Goal: Information Seeking & Learning: Learn about a topic

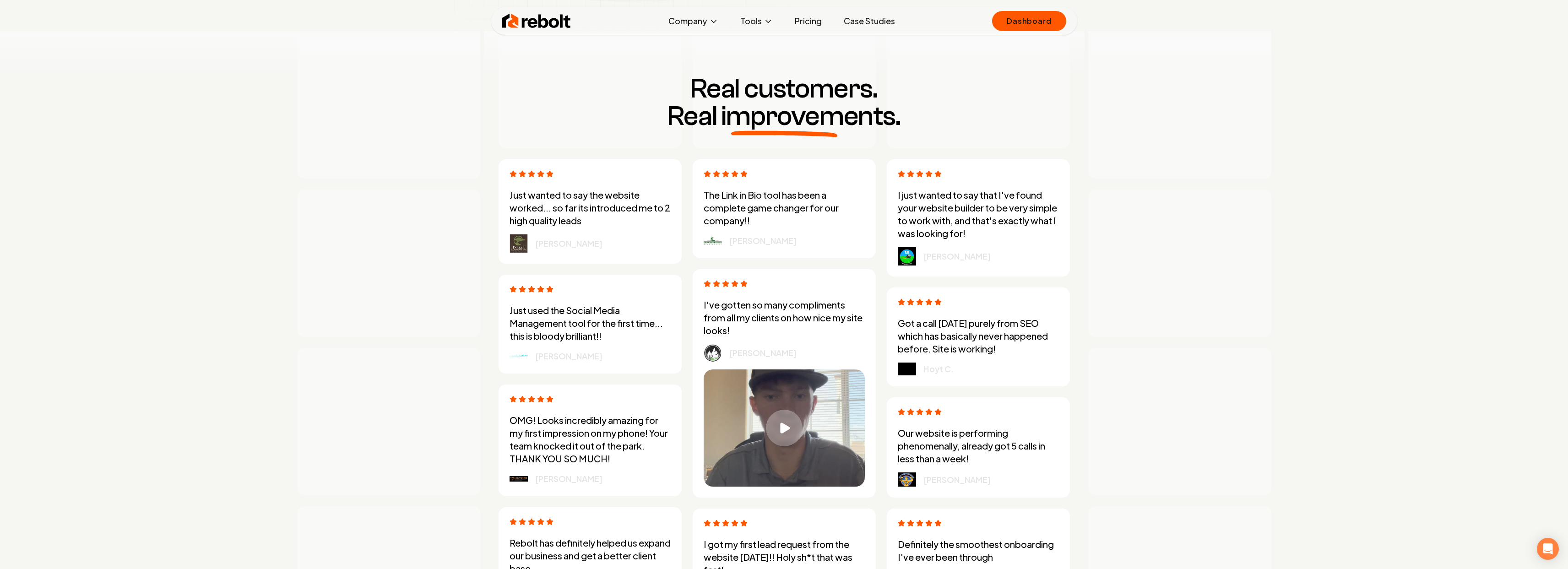
scroll to position [2549, 0]
click at [795, 21] on link "Pricing" at bounding box center [808, 21] width 41 height 18
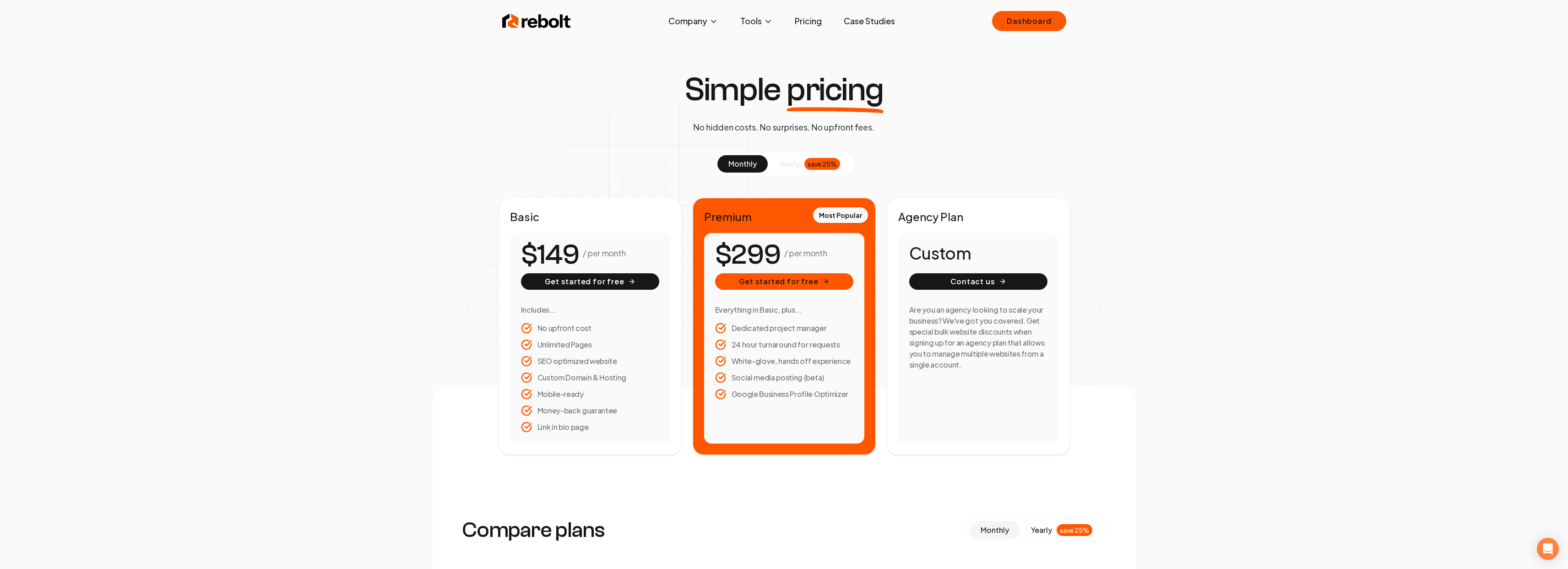
click at [542, 11] on div "Rebolt Company About Blog Jobs Tools Google Review QR Code Generator Google Bus…" at bounding box center [784, 21] width 586 height 27
click at [542, 18] on img at bounding box center [536, 21] width 69 height 18
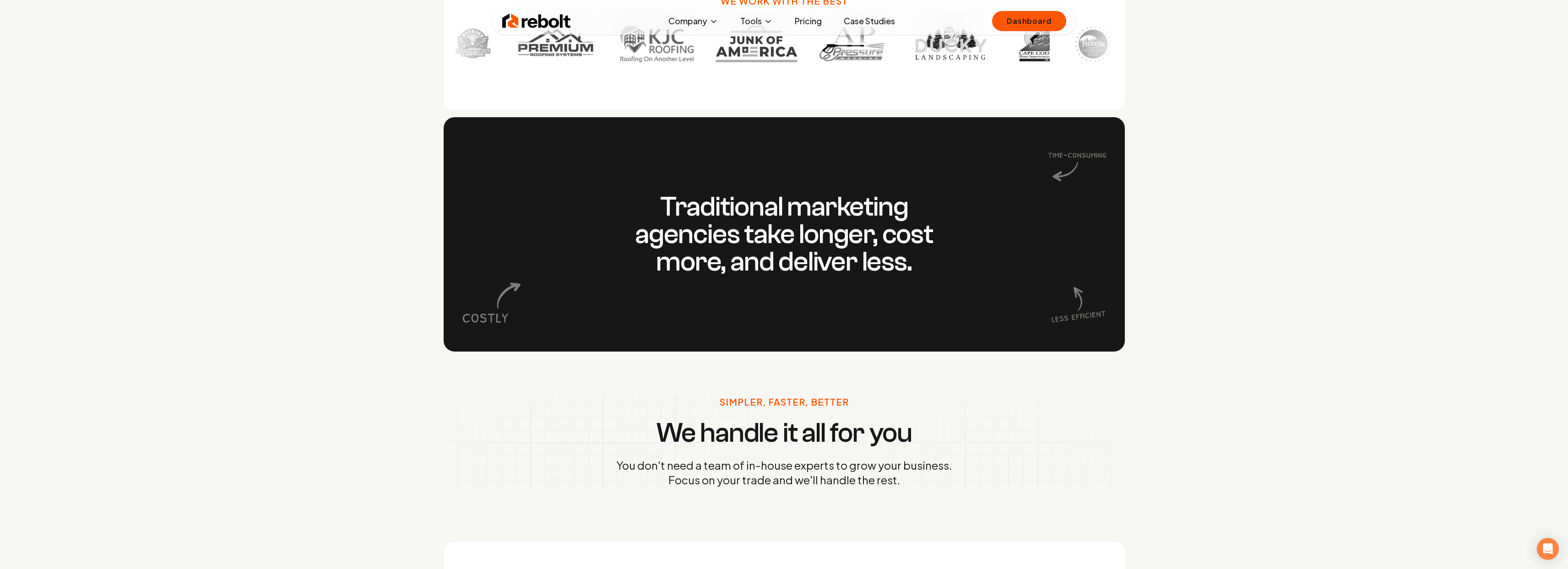
scroll to position [1308, 0]
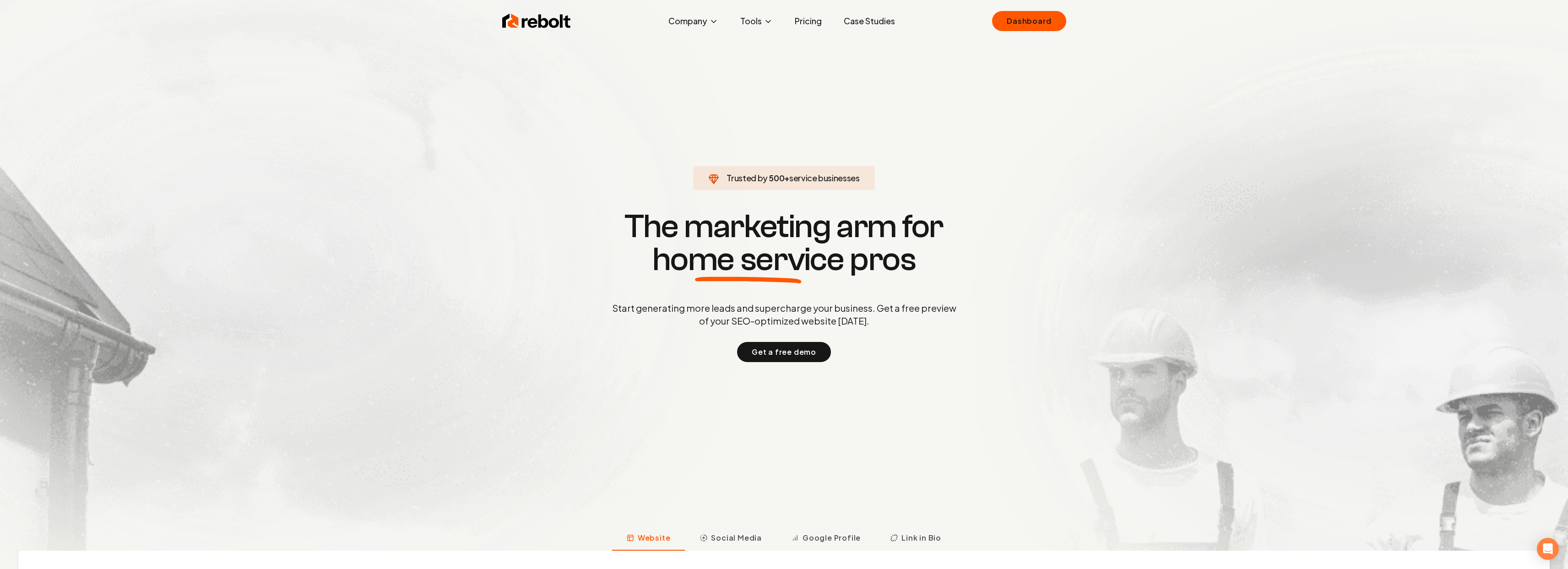
click at [852, 21] on link "Case Studies" at bounding box center [869, 21] width 66 height 18
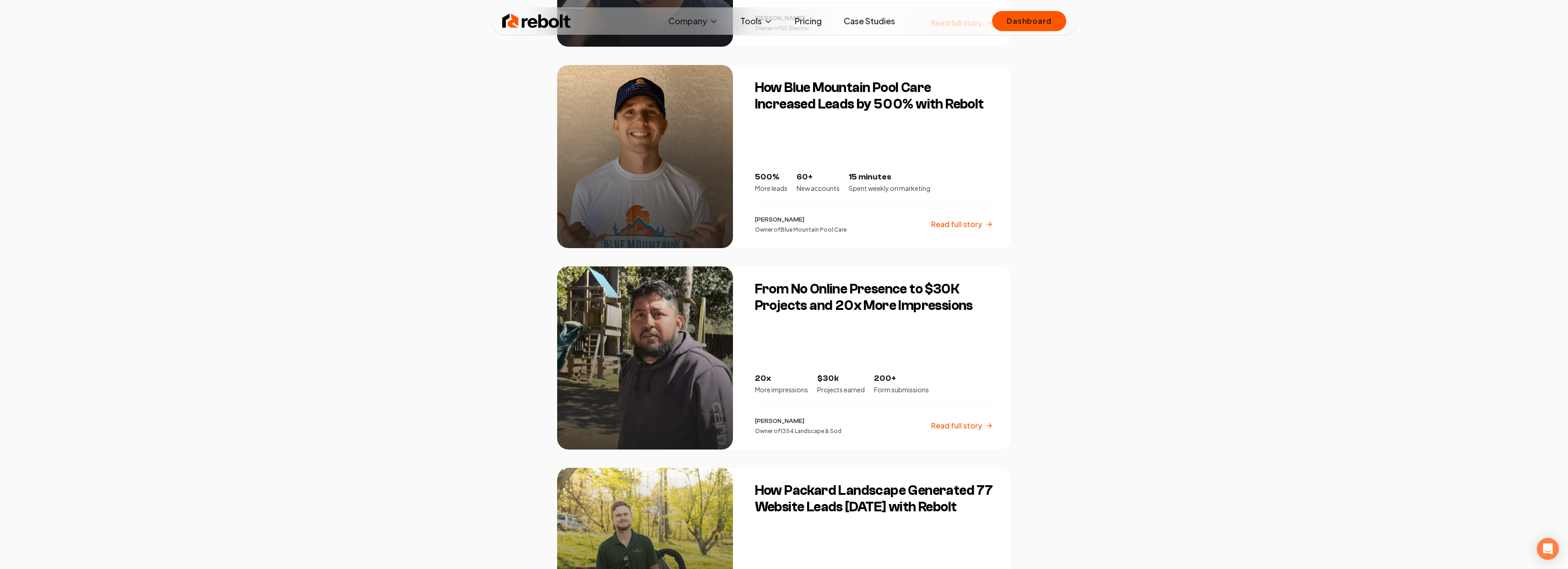
scroll to position [1827, 0]
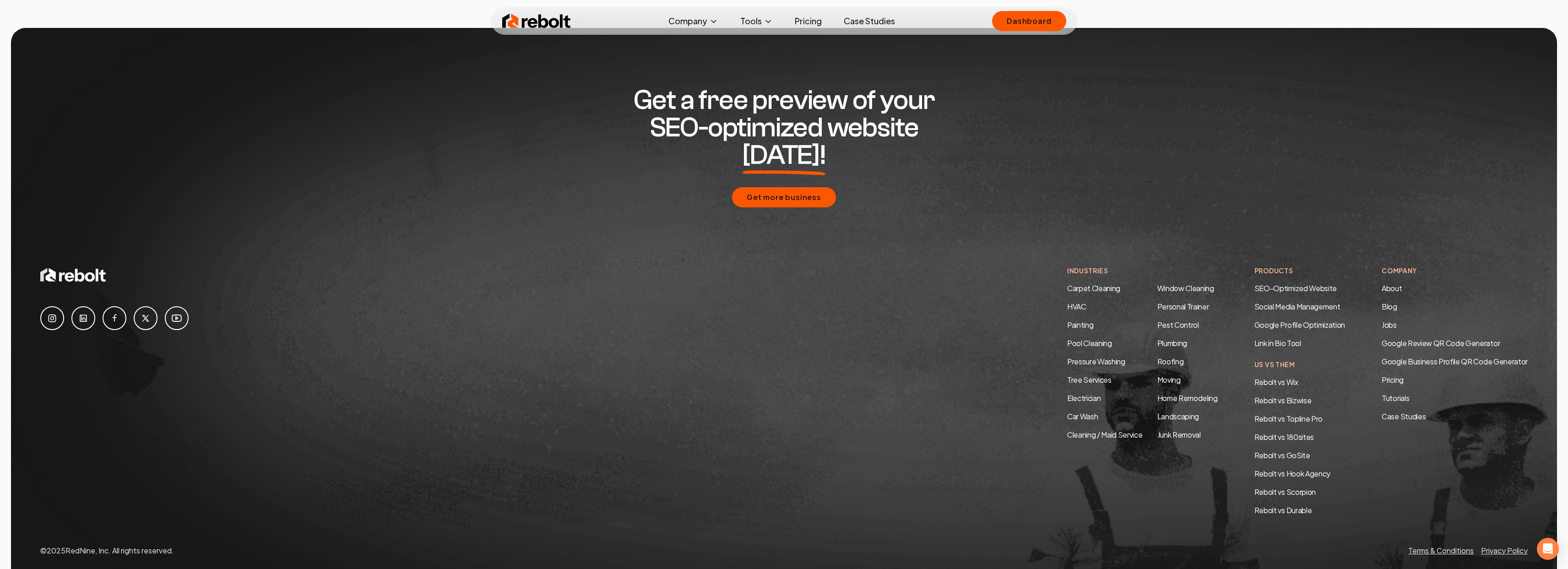
click at [513, 17] on img at bounding box center [536, 21] width 69 height 18
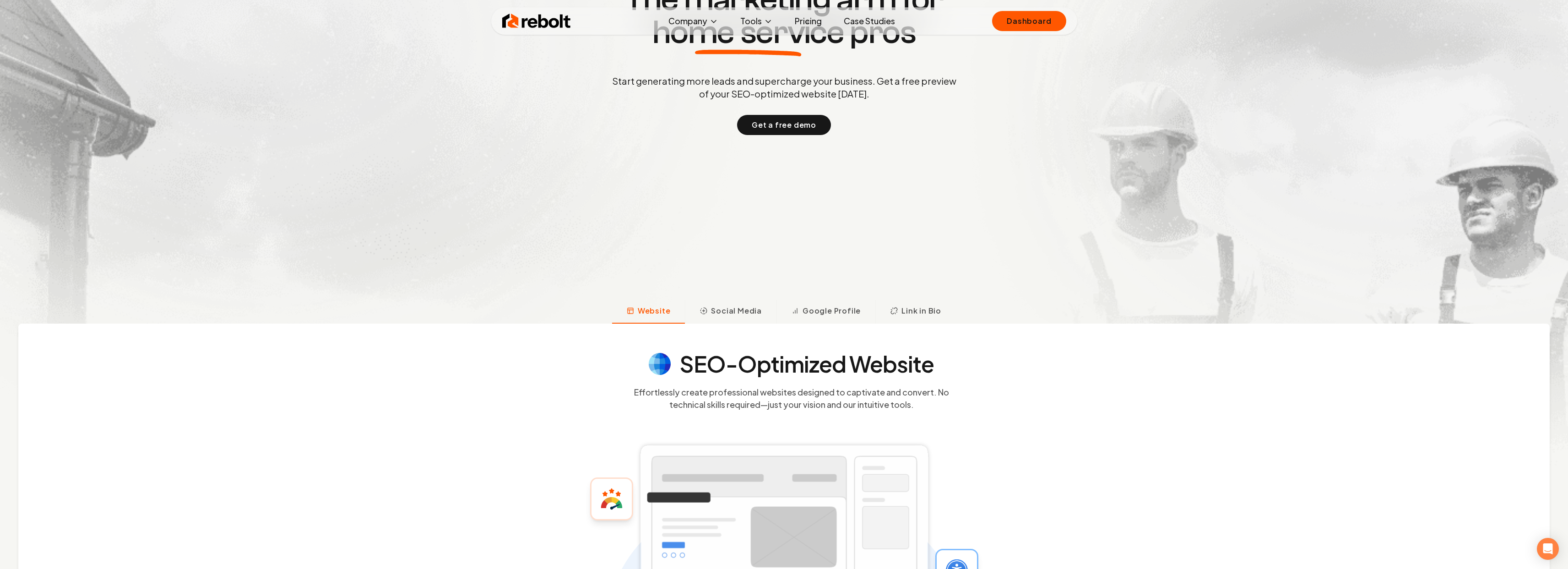
scroll to position [273, 0]
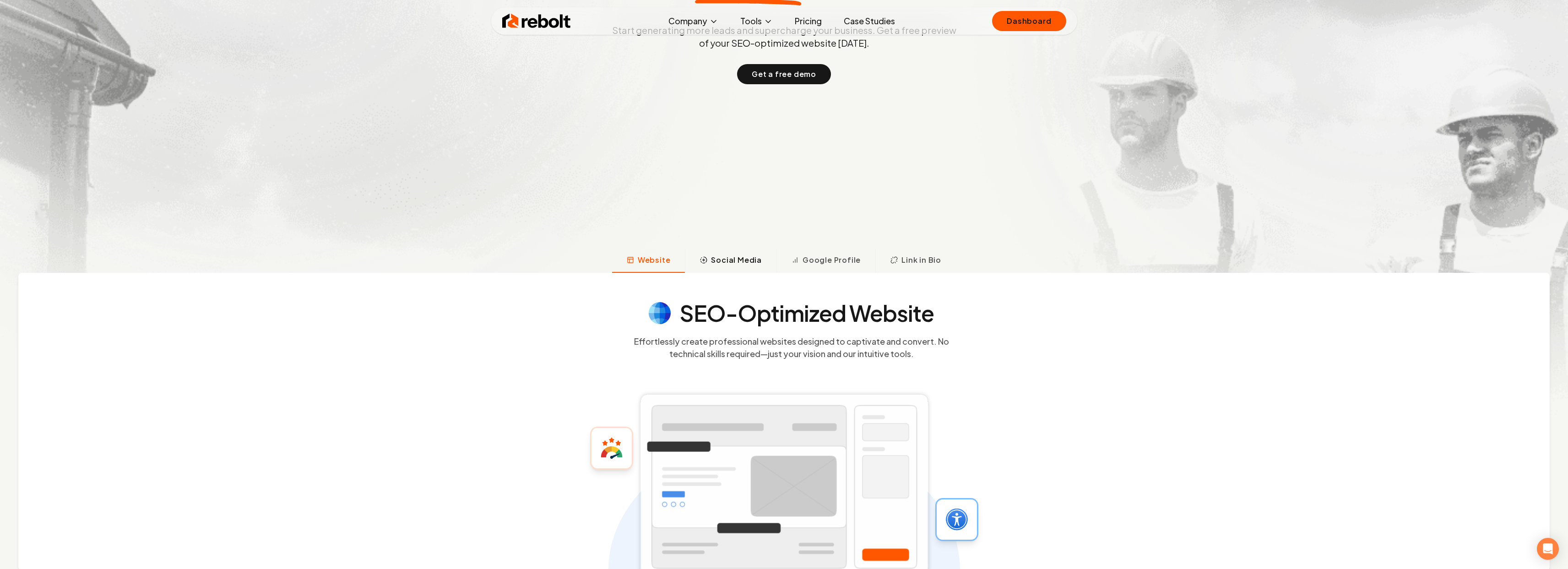
click at [764, 263] on button "Social Media" at bounding box center [730, 260] width 91 height 24
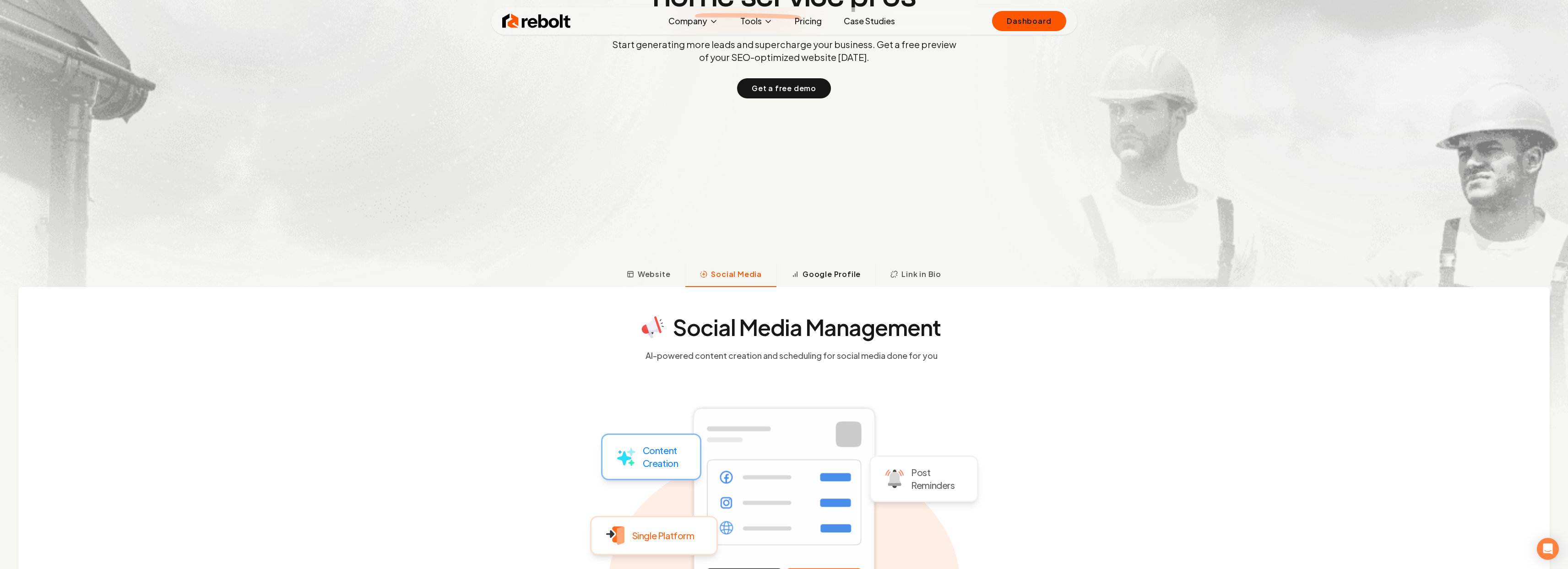
click at [799, 265] on button "Google Profile" at bounding box center [826, 274] width 99 height 24
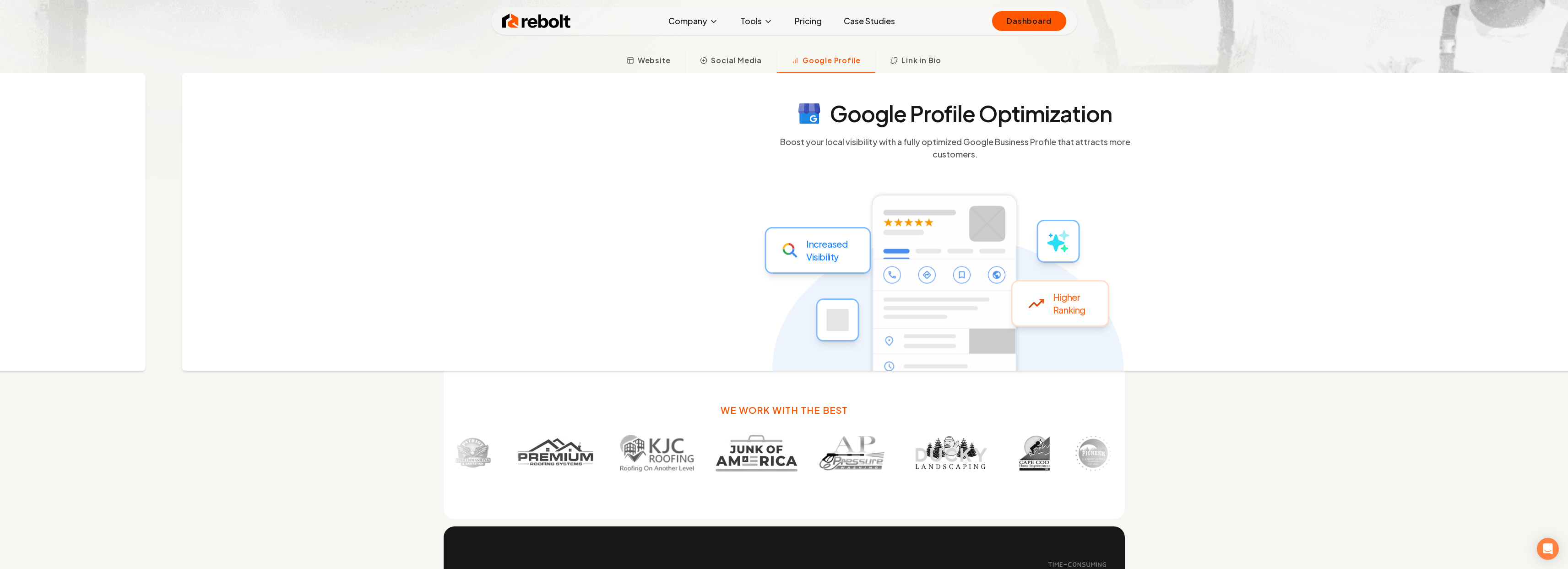
scroll to position [482, 0]
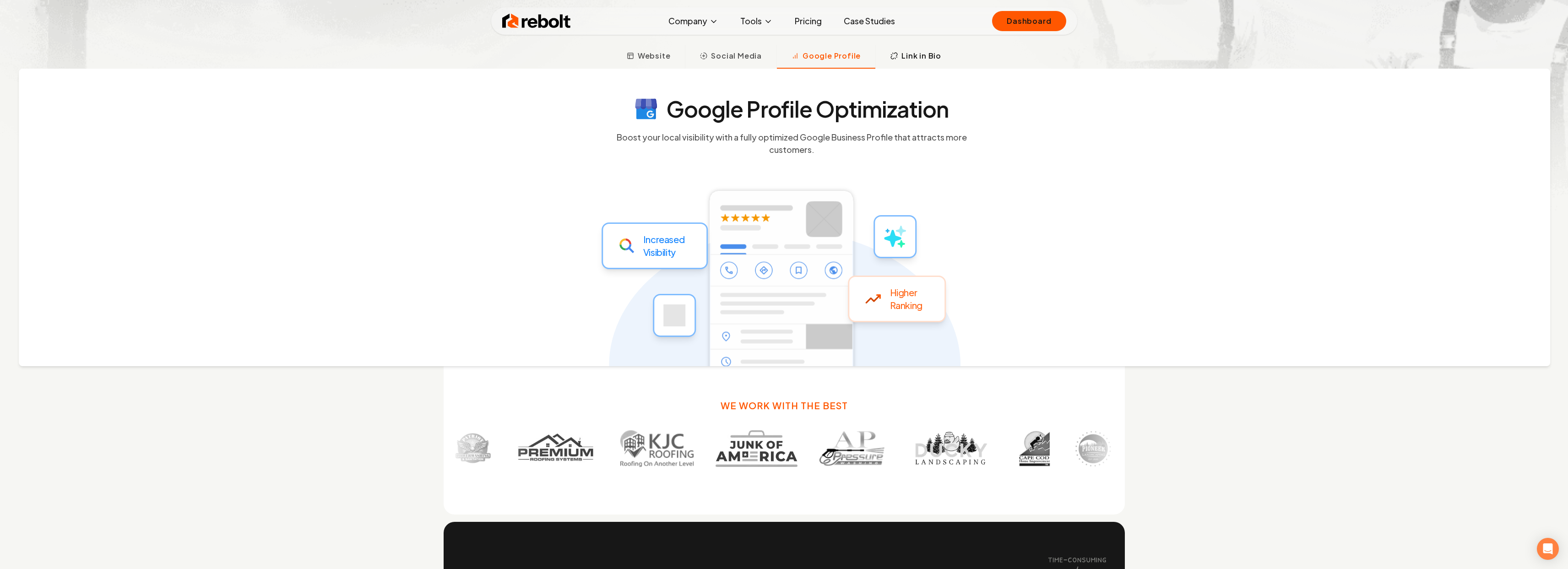
click at [917, 57] on span "Link in Bio" at bounding box center [921, 56] width 40 height 11
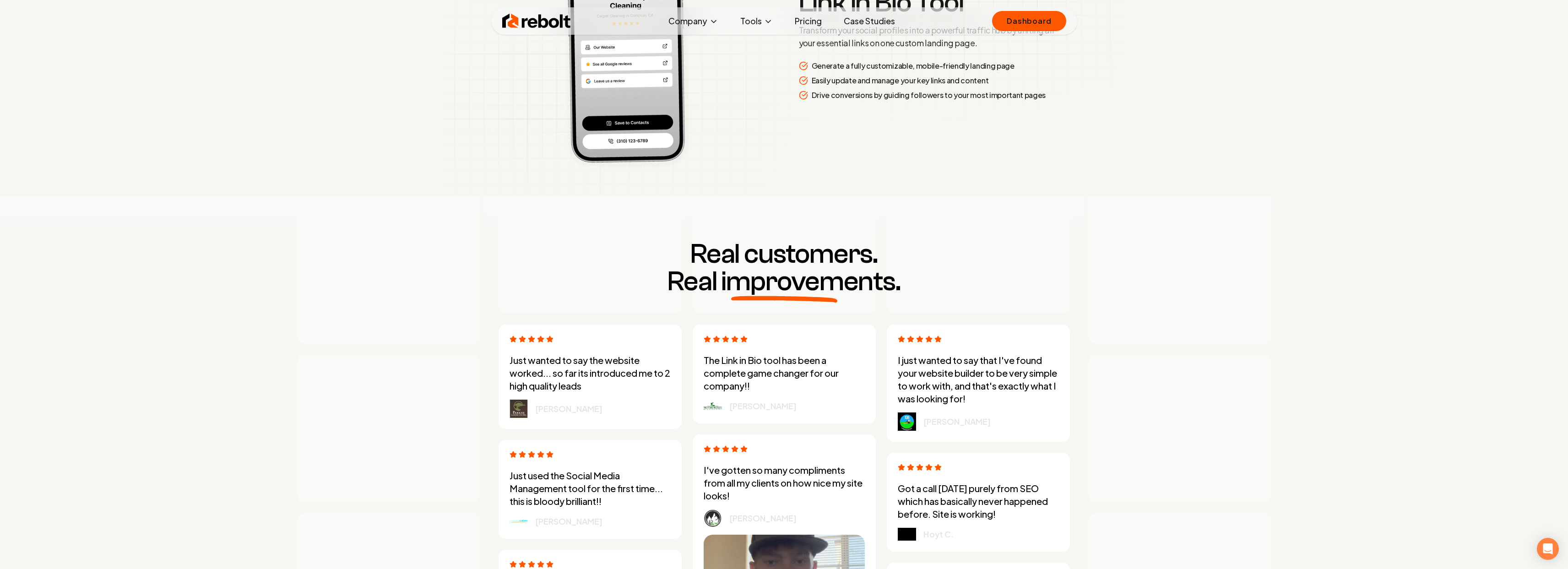
scroll to position [2661, 0]
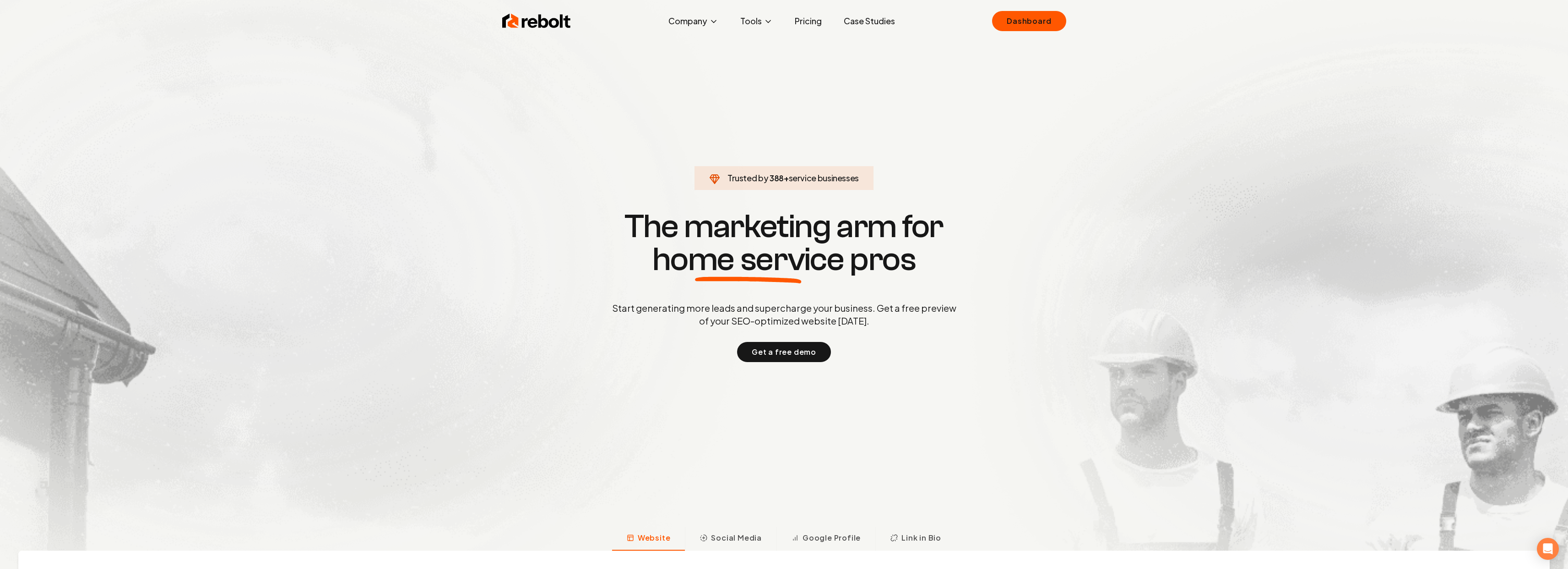
click at [856, 26] on link "Case Studies" at bounding box center [869, 21] width 66 height 18
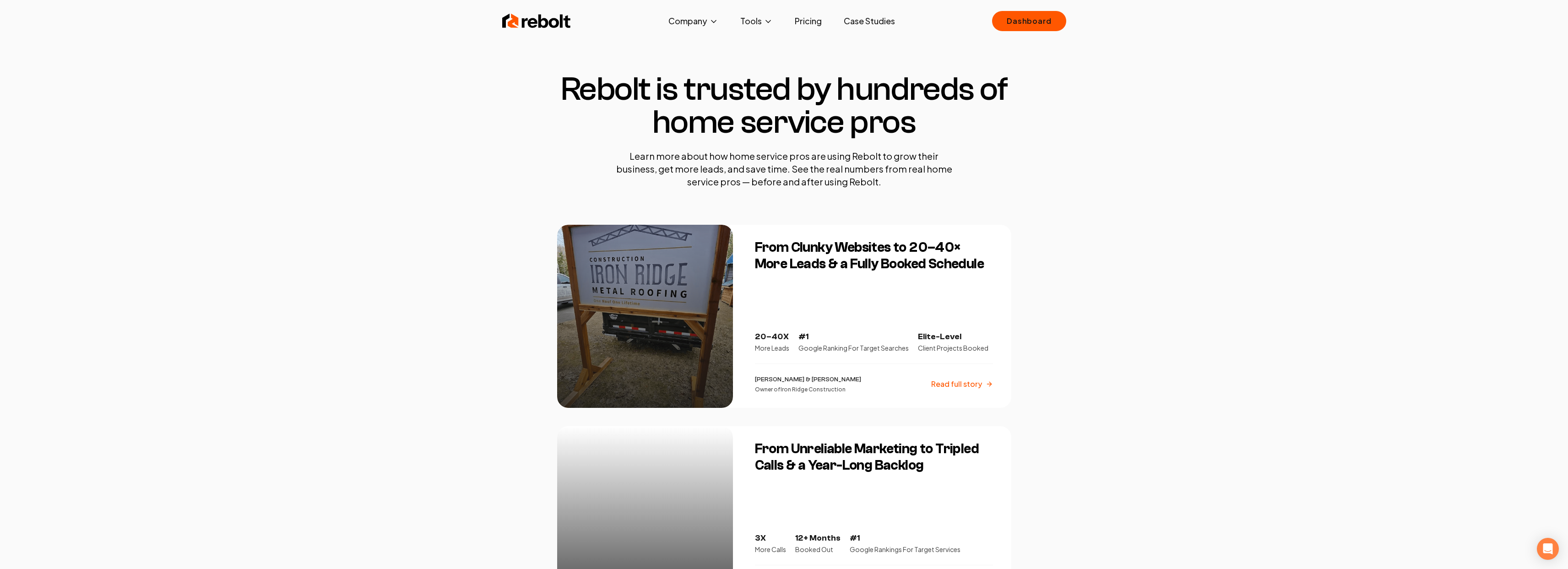
scroll to position [1, 0]
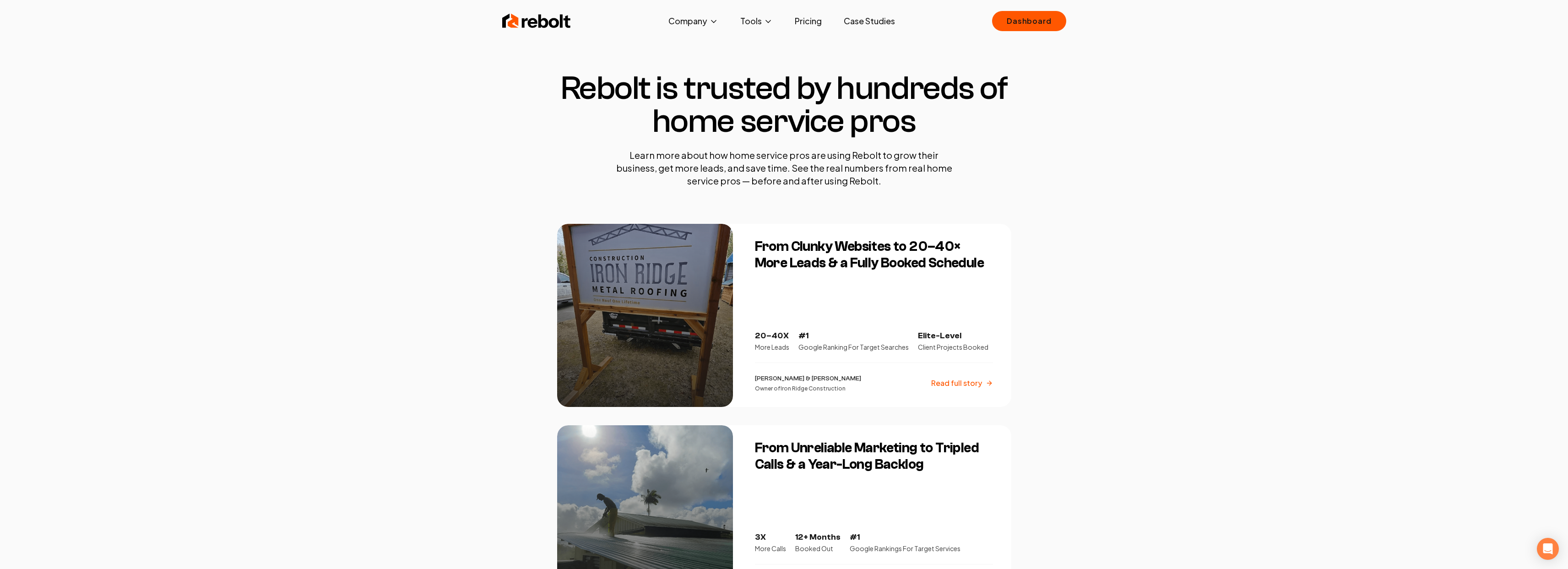
click at [511, 24] on img at bounding box center [536, 21] width 69 height 18
